Goal: Information Seeking & Learning: Check status

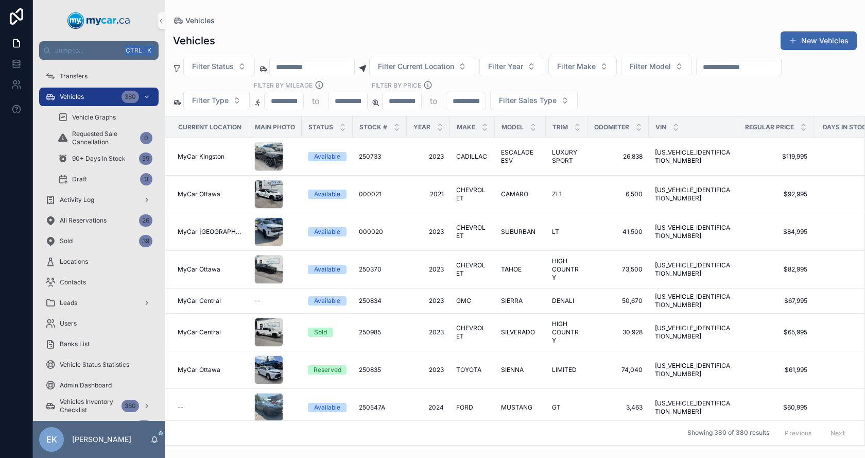
click at [763, 67] on input "scrollable content" at bounding box center [739, 67] width 84 height 14
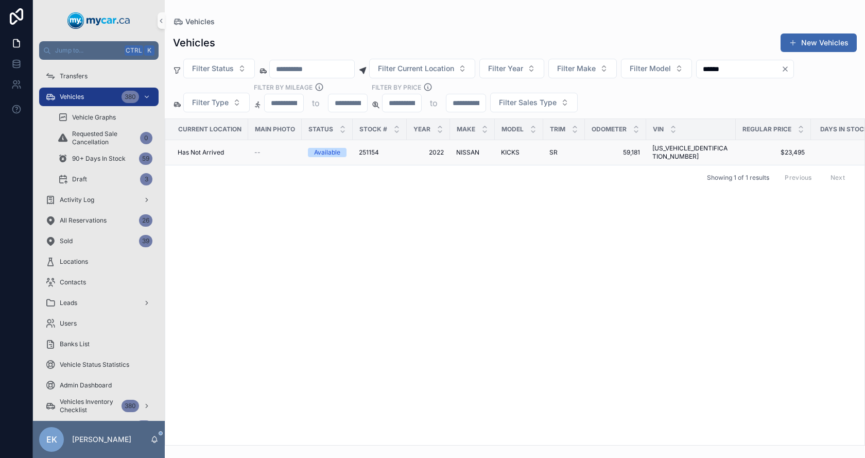
type input "******"
click at [680, 148] on span "[US_VEHICLE_IDENTIFICATION_NUMBER]" at bounding box center [691, 152] width 77 height 16
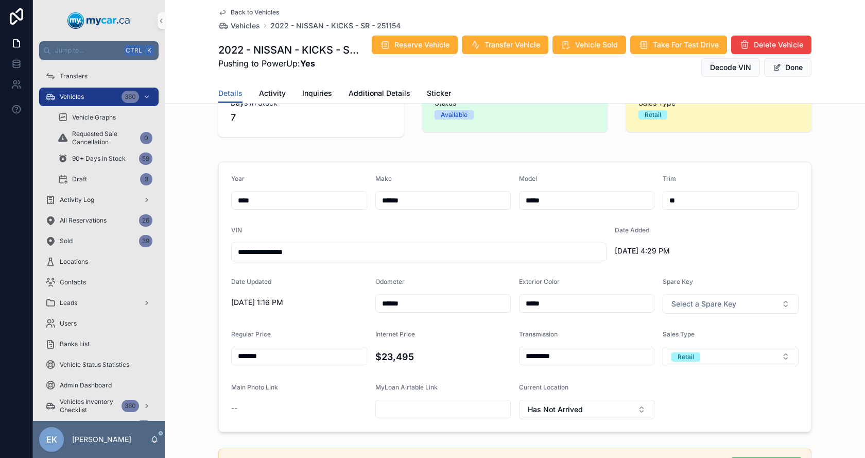
scroll to position [155, 0]
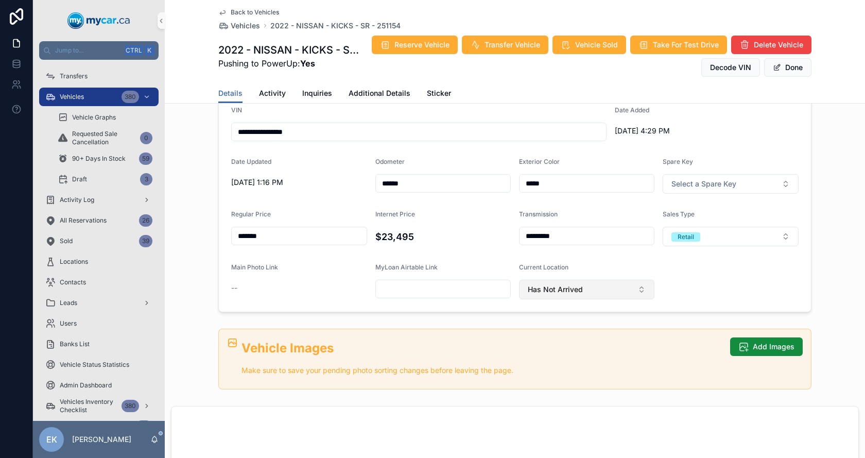
click at [574, 287] on span "Has Not Arrived" at bounding box center [555, 289] width 55 height 10
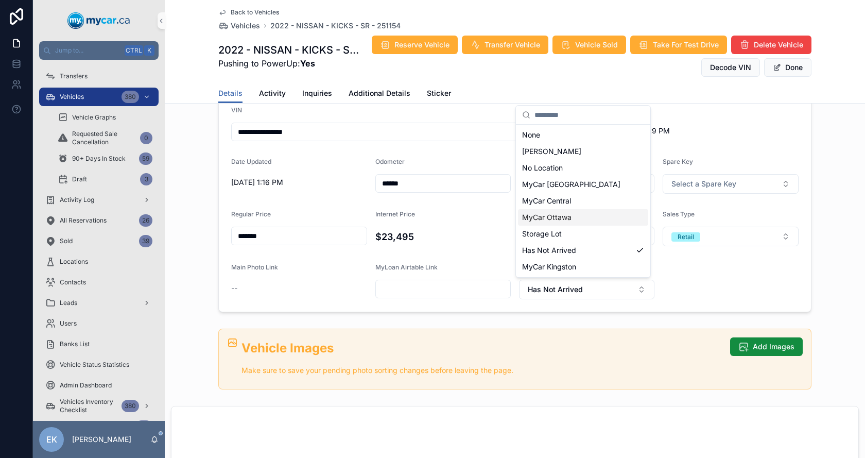
click at [557, 217] on span "MyCar Ottawa" at bounding box center [546, 217] width 49 height 10
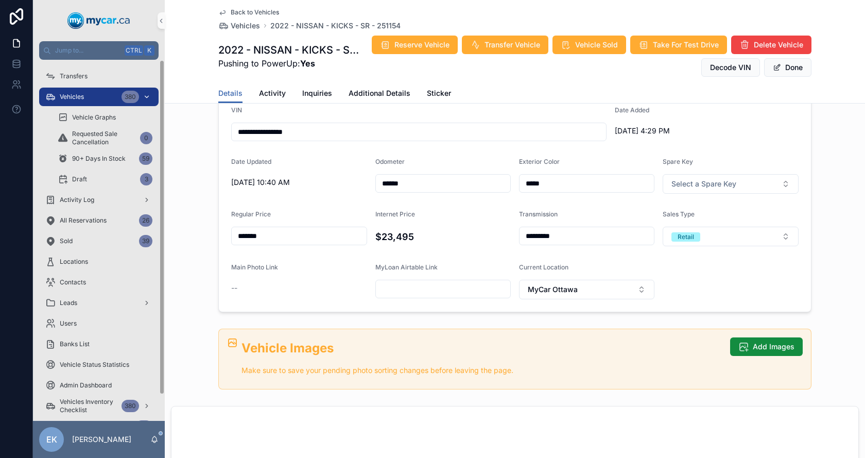
click at [74, 92] on div "Vehicles 380" at bounding box center [98, 97] width 107 height 16
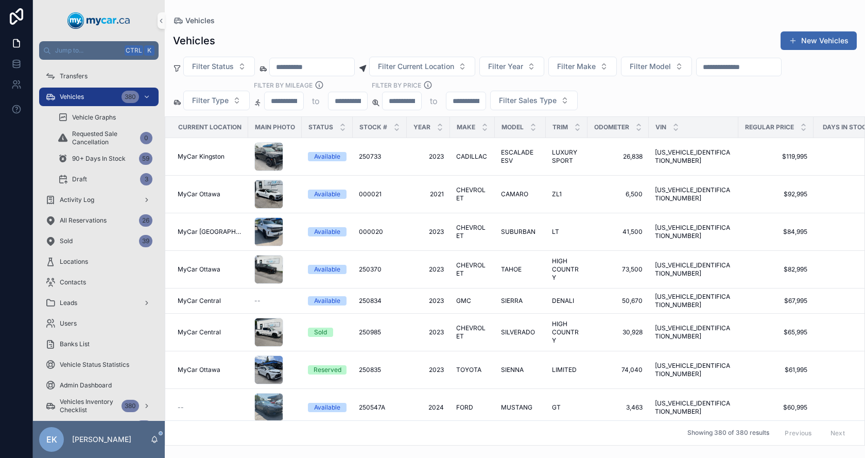
click at [750, 69] on input "scrollable content" at bounding box center [739, 67] width 84 height 14
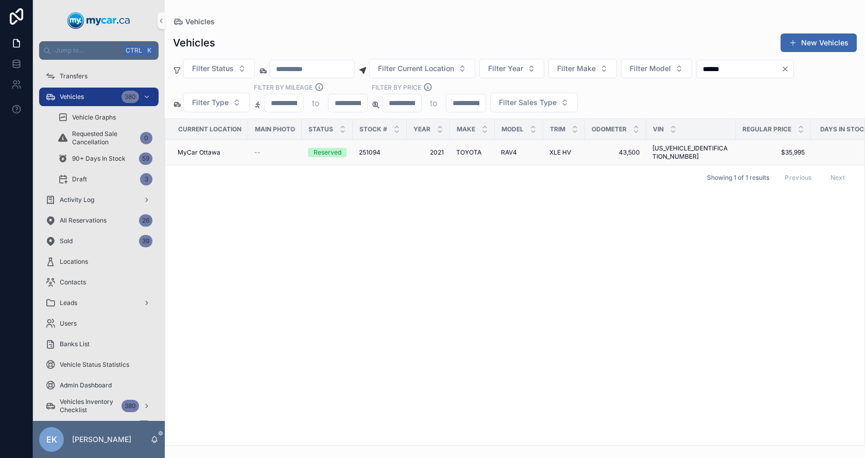
type input "******"
click at [507, 150] on span "RAV4" at bounding box center [509, 152] width 16 height 8
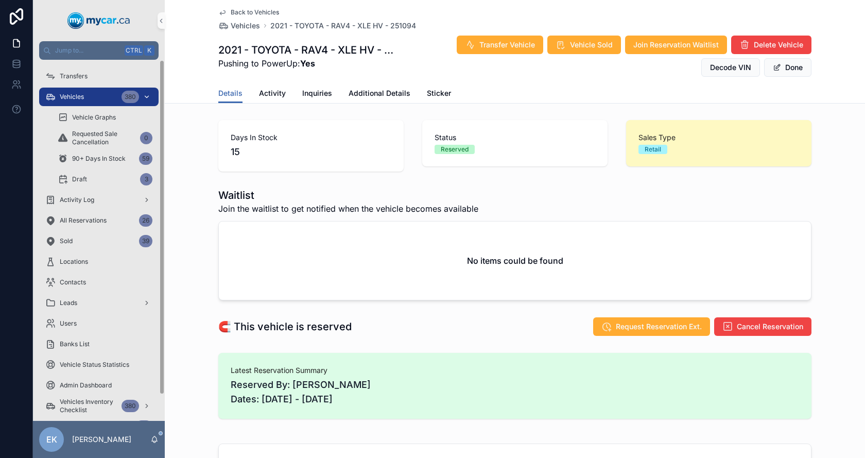
click at [72, 96] on span "Vehicles" at bounding box center [72, 97] width 24 height 8
